Goal: Find specific page/section

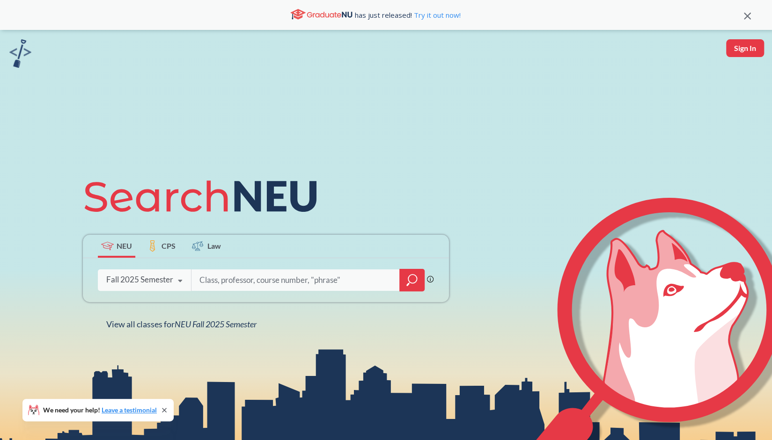
click at [237, 279] on input "search" at bounding box center [295, 280] width 195 height 20
type input "ARTG"
click at [409, 278] on icon "magnifying glass" at bounding box center [411, 280] width 11 height 13
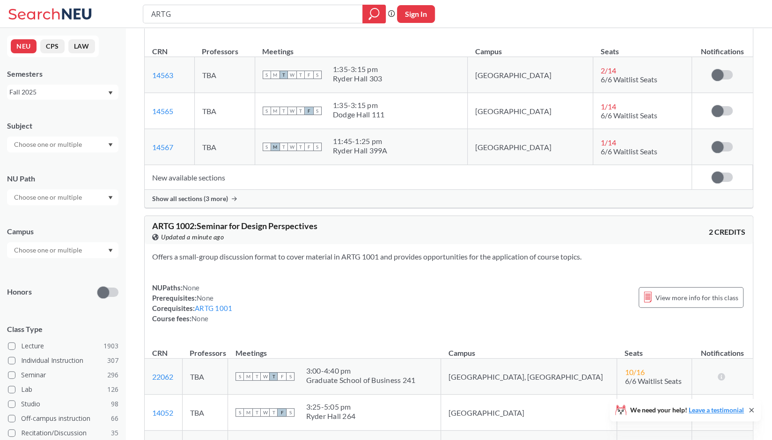
click at [46, 247] on input "text" at bounding box center [48, 250] width 79 height 11
click at [81, 275] on span "( 2061 )" at bounding box center [90, 271] width 19 height 8
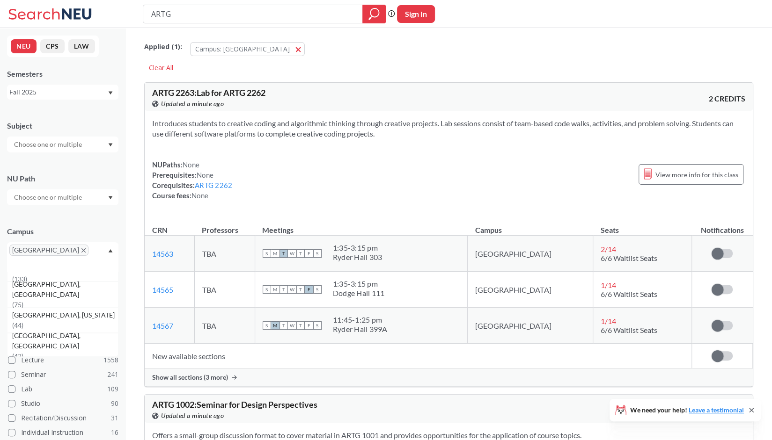
scroll to position [70, 0]
click at [78, 223] on div "Campus Boston Online ( 687 ) No campus, no room needed ( 366 ) Oakland, CA ( 13…" at bounding box center [62, 244] width 111 height 55
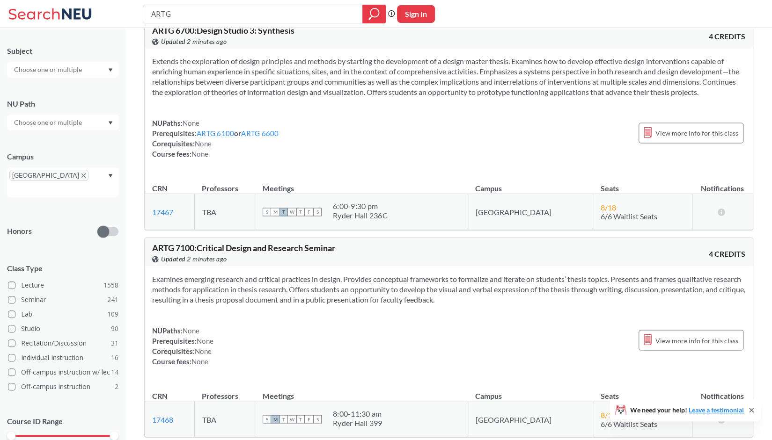
scroll to position [5507, 0]
